Goal: Transaction & Acquisition: Purchase product/service

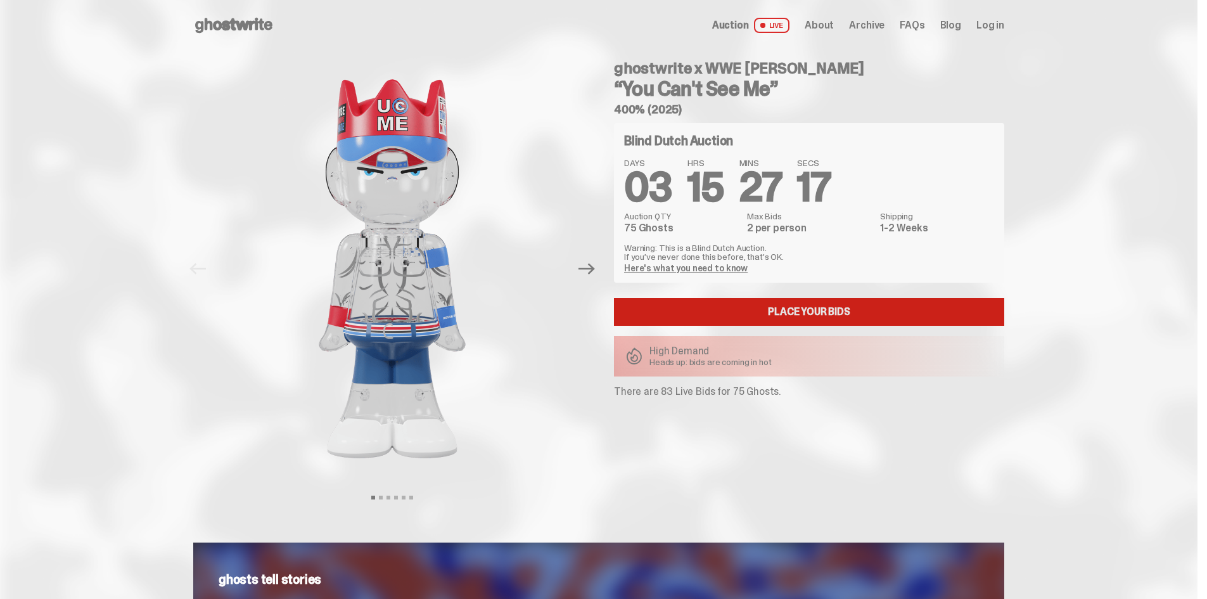
click at [757, 314] on link "Place your Bids" at bounding box center [809, 312] width 390 height 28
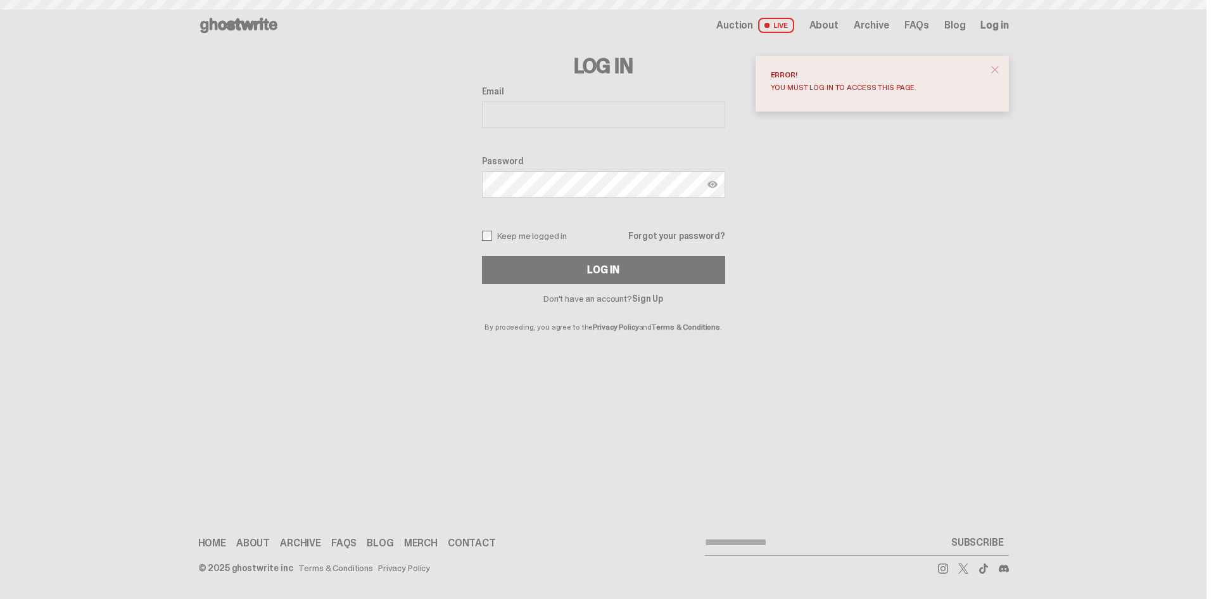
click at [566, 108] on input "Email" at bounding box center [603, 114] width 243 height 27
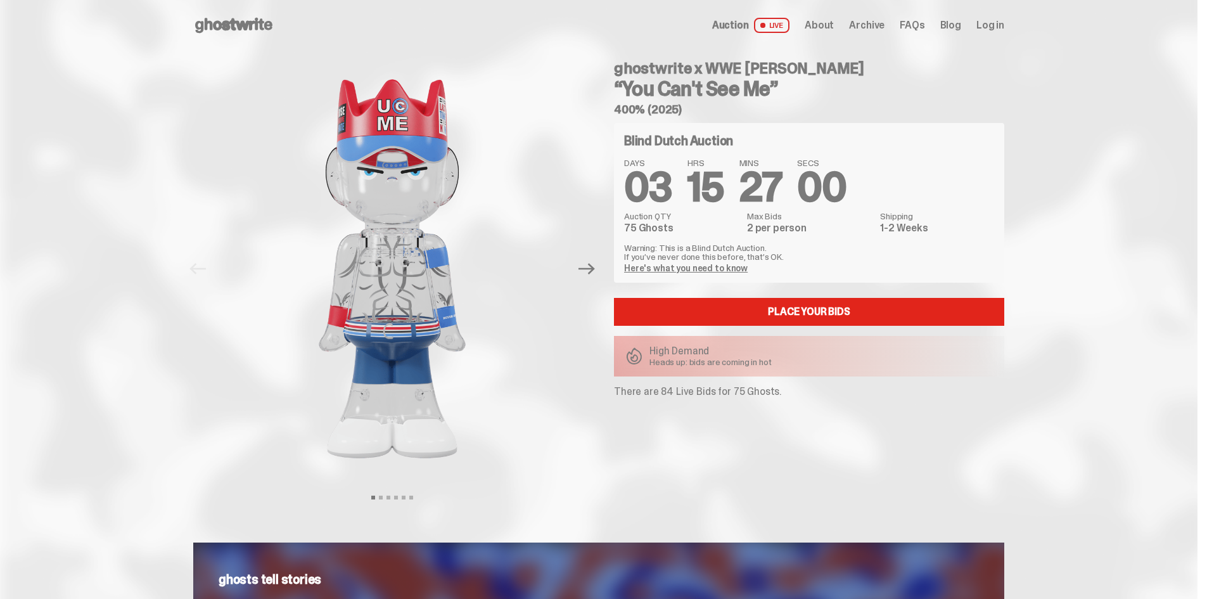
click at [724, 270] on link "Here's what you need to know" at bounding box center [686, 267] width 124 height 11
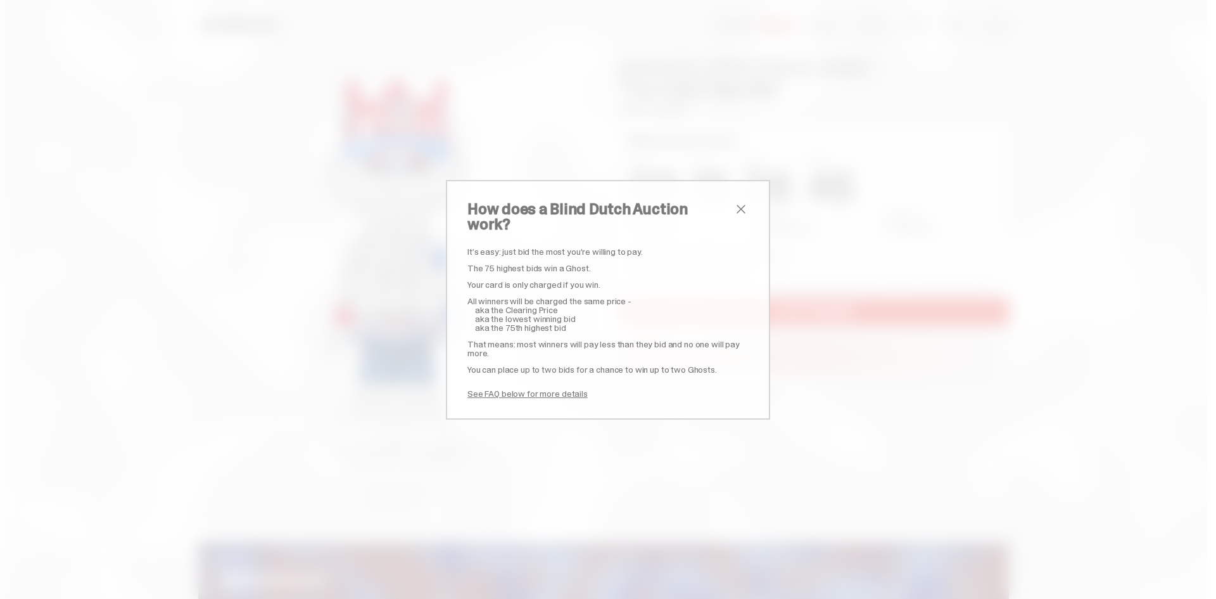
click at [740, 214] on span "close" at bounding box center [740, 208] width 15 height 15
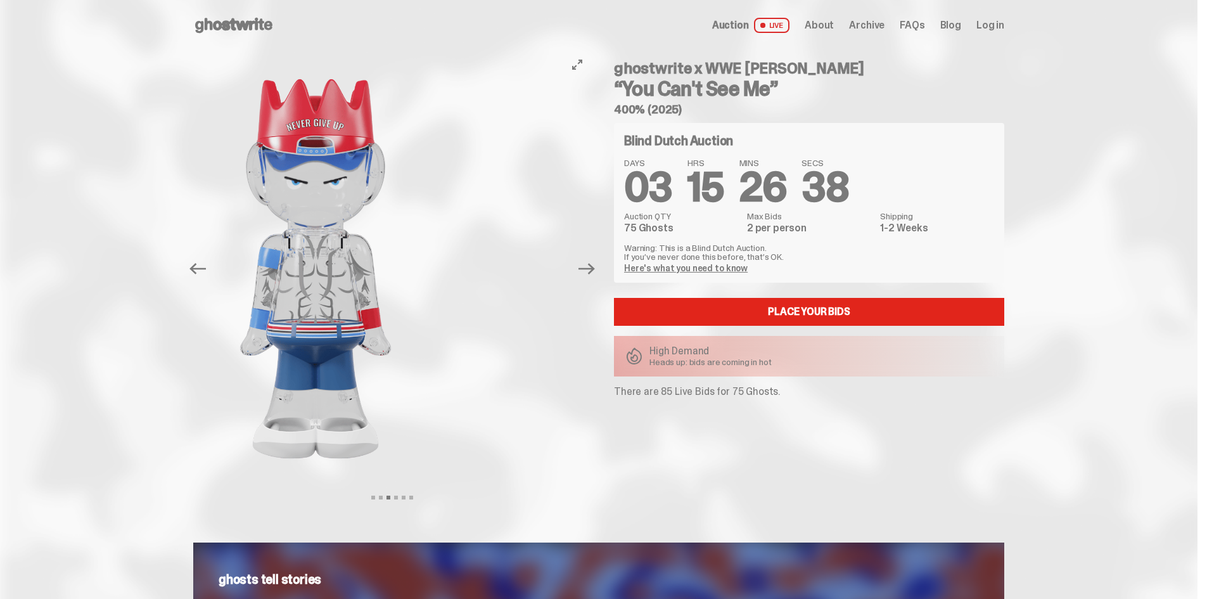
click at [201, 329] on img at bounding box center [315, 269] width 348 height 436
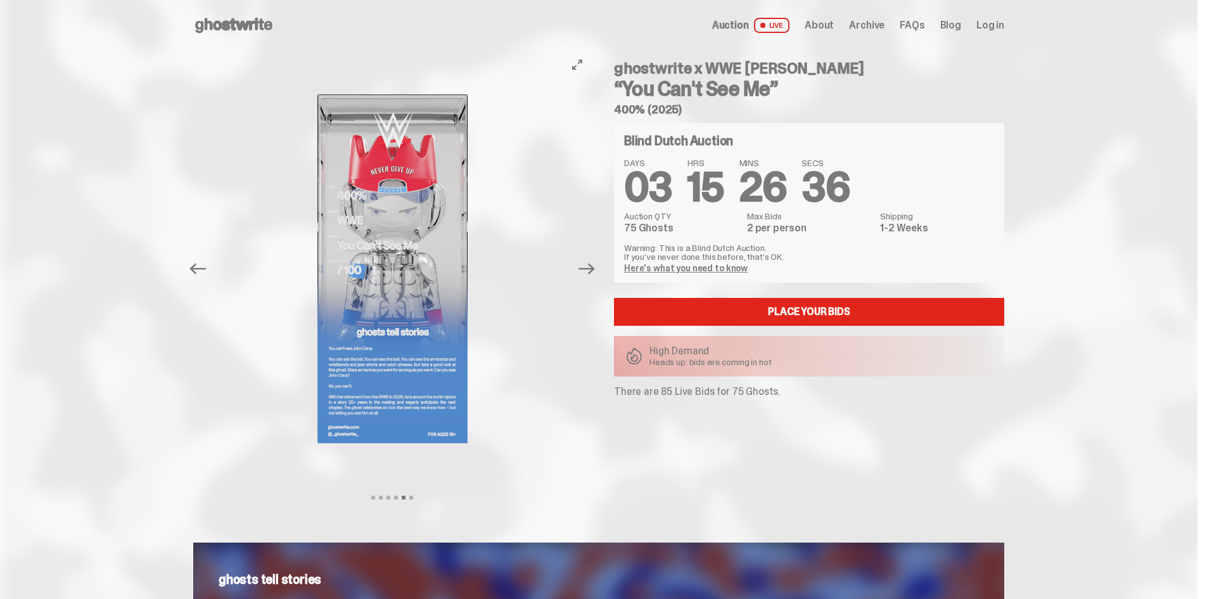
click at [267, 324] on img at bounding box center [393, 269] width 348 height 436
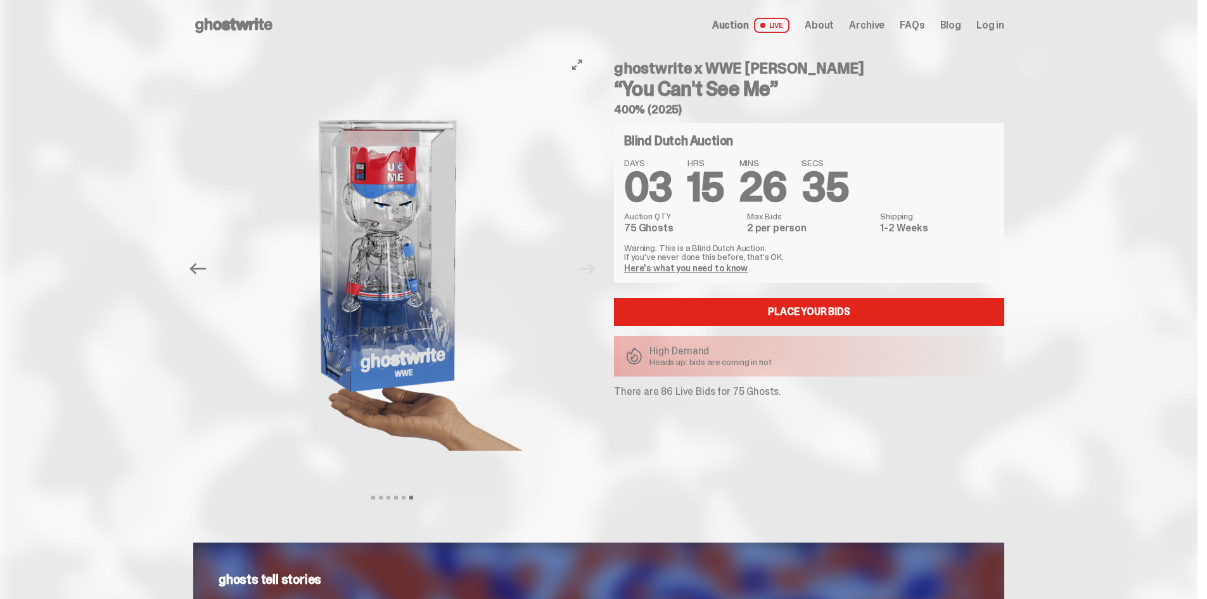
click at [308, 332] on img at bounding box center [389, 269] width 348 height 436
